Goal: Task Accomplishment & Management: Use online tool/utility

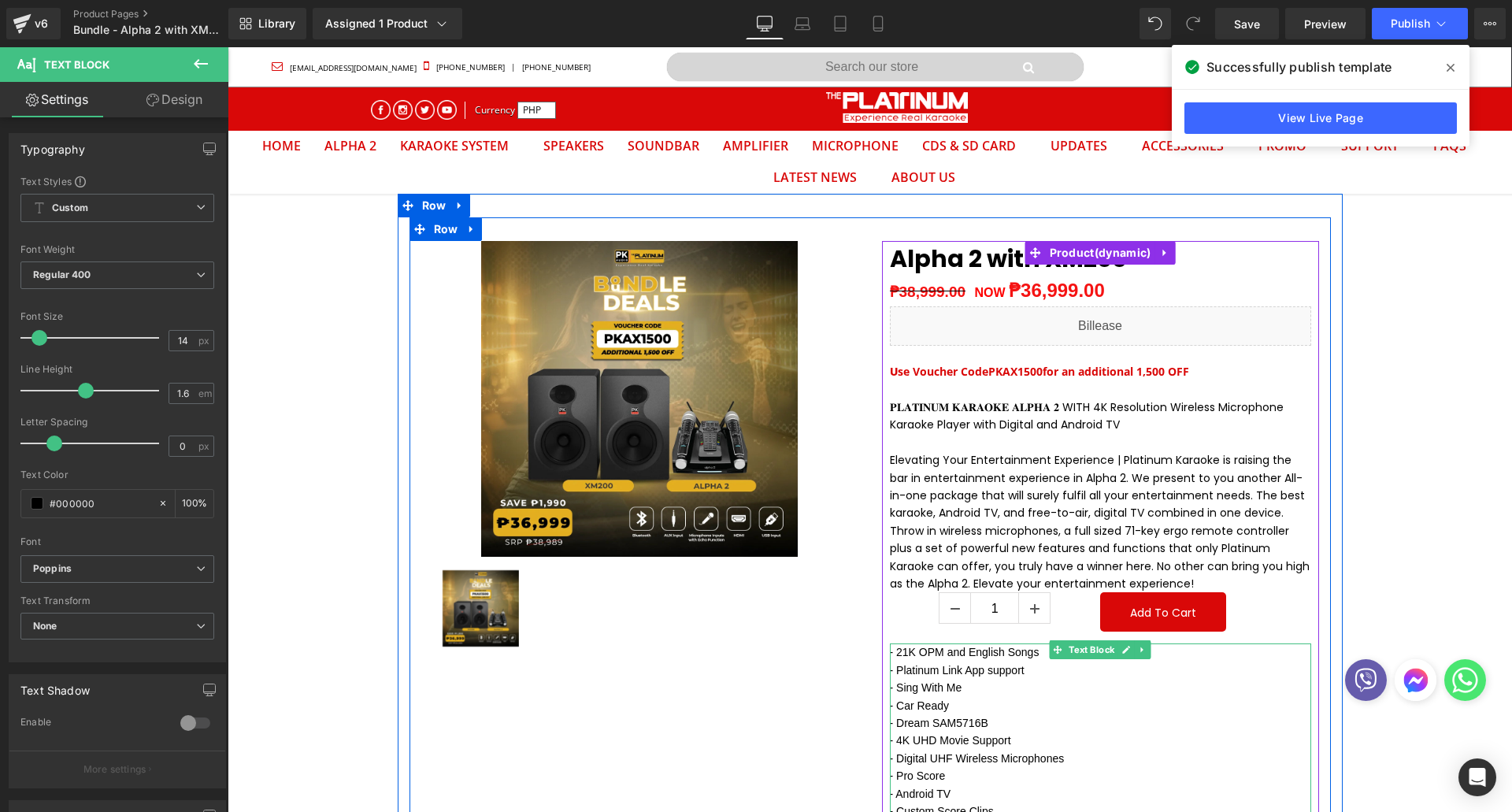
scroll to position [51, 1261]
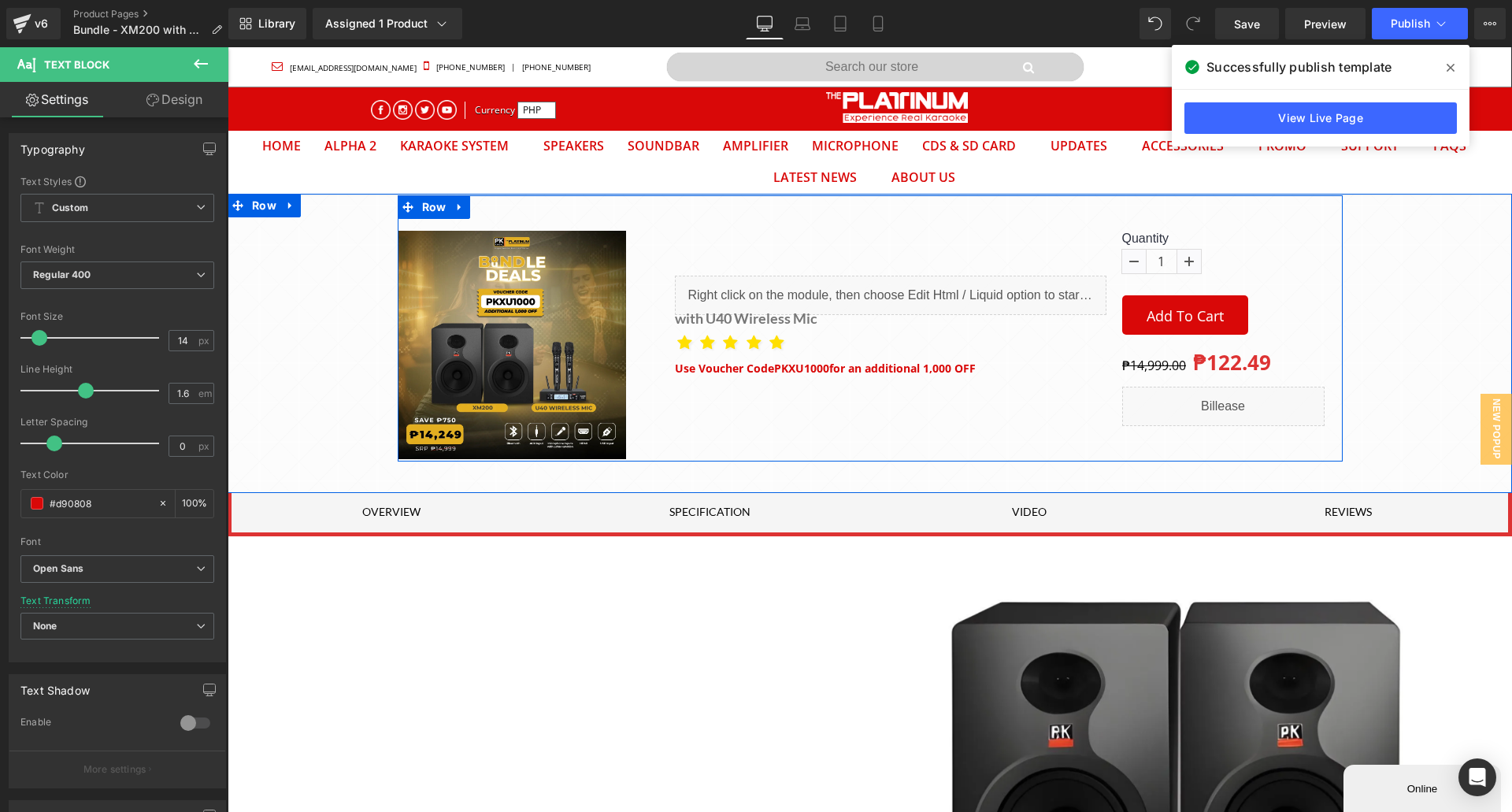
scroll to position [51, 1261]
